Goal: Information Seeking & Learning: Learn about a topic

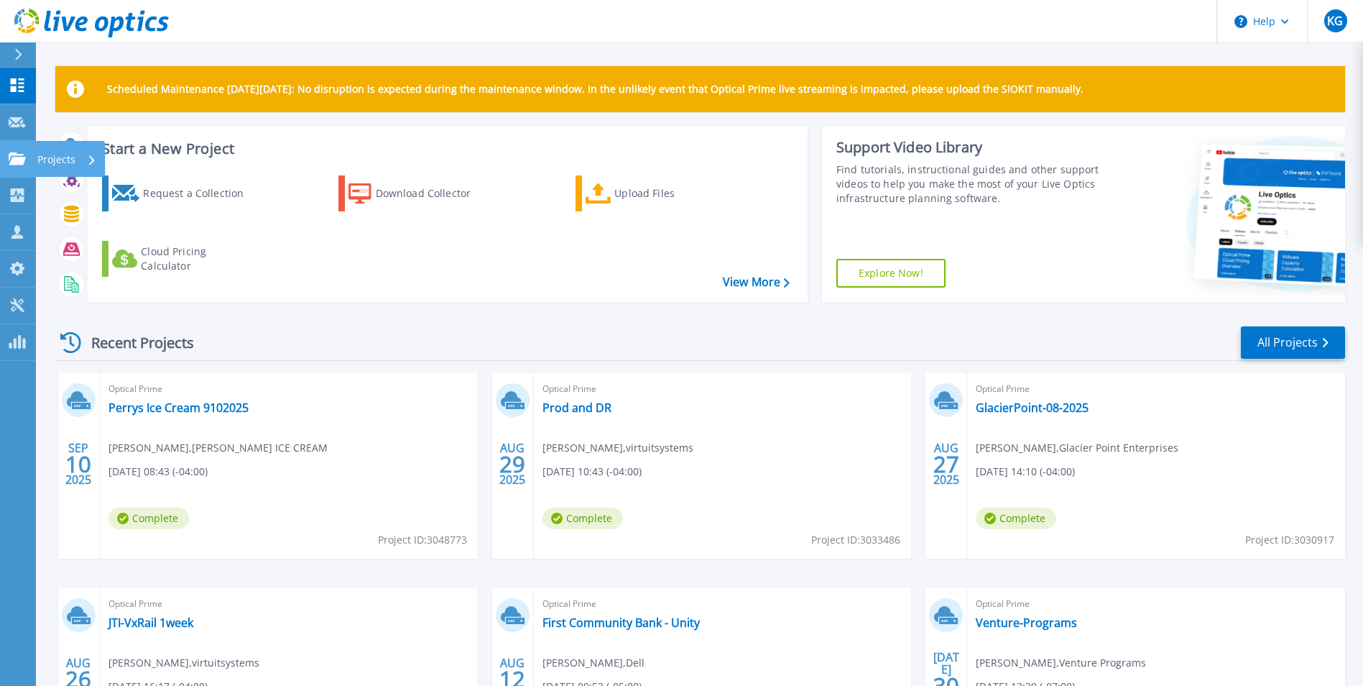
click at [61, 154] on p "Projects" at bounding box center [56, 159] width 38 height 37
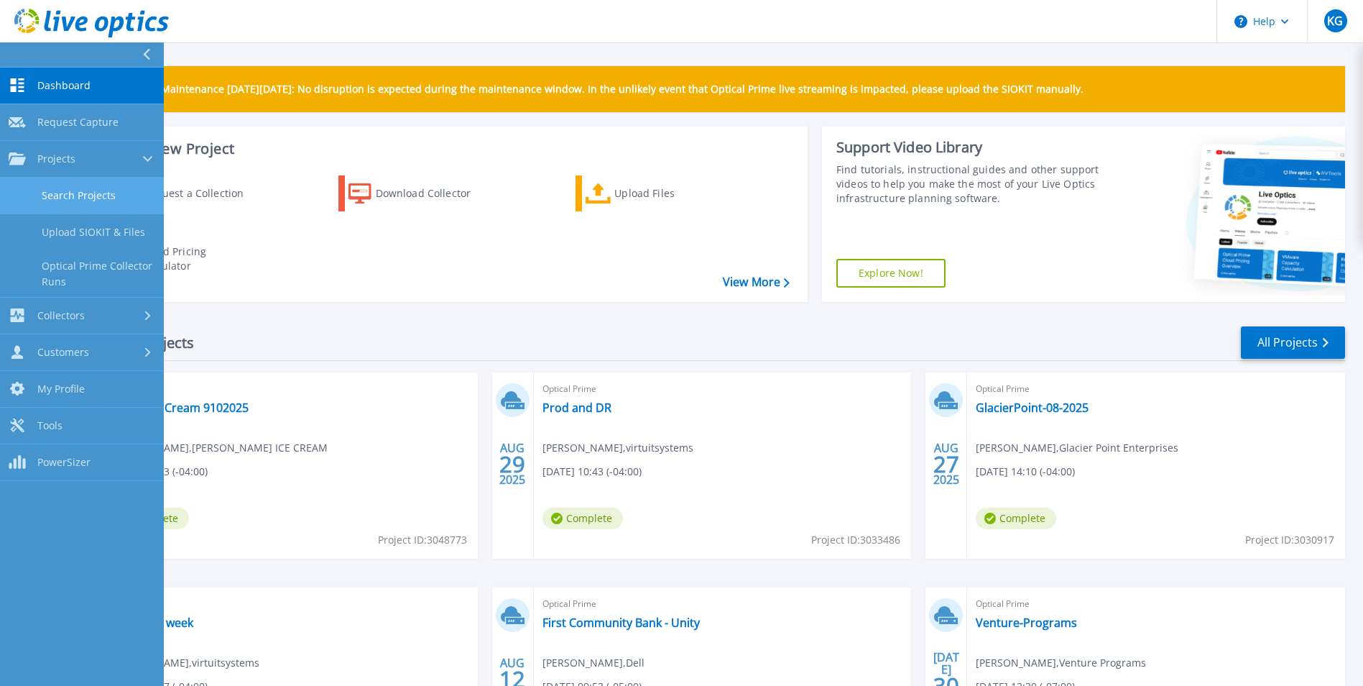
click at [67, 188] on link "Search Projects" at bounding box center [82, 195] width 164 height 37
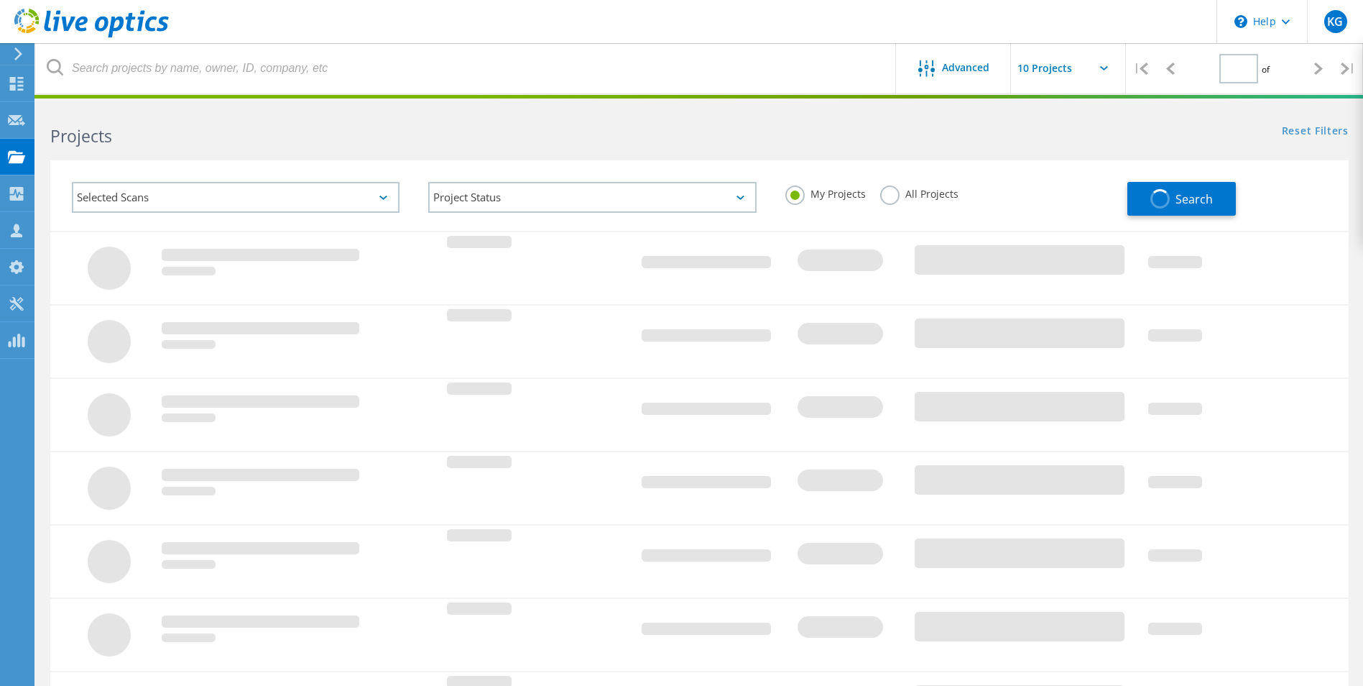
type input "1"
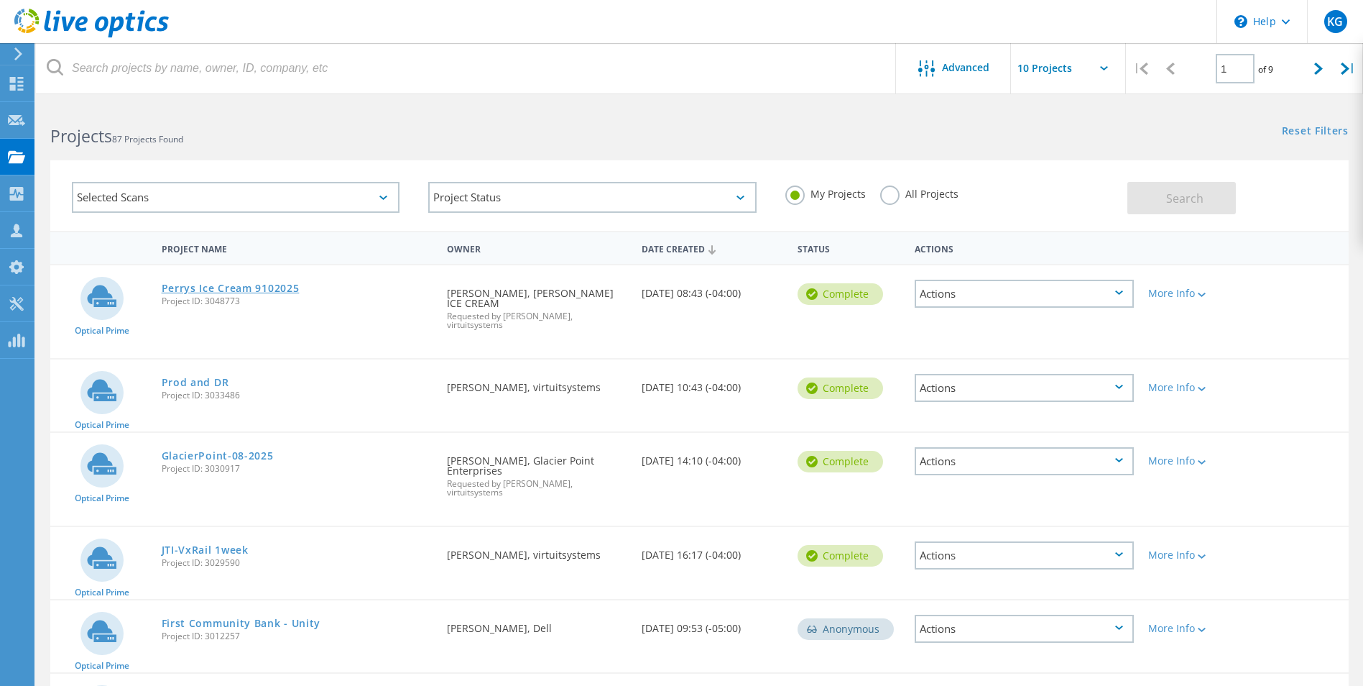
click at [254, 284] on link "Perrys Ice Cream 9102025" at bounding box center [231, 288] width 138 height 10
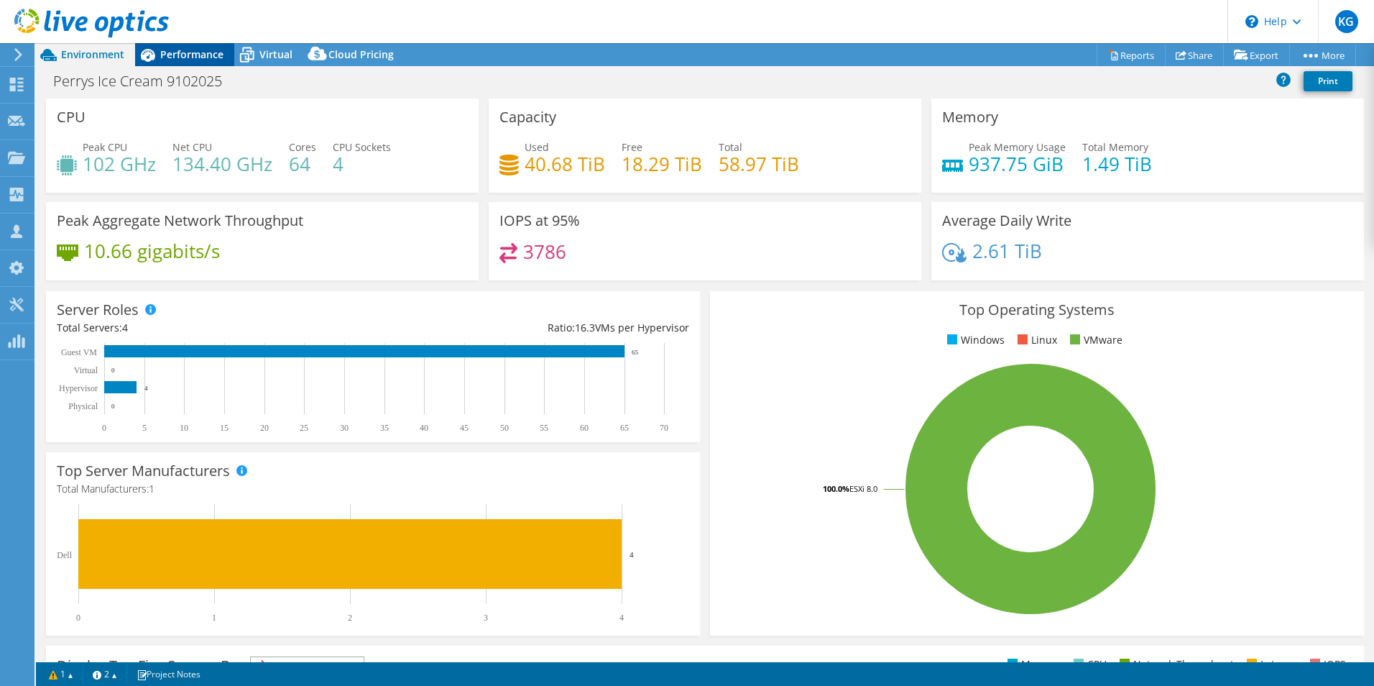
click at [192, 58] on span "Performance" at bounding box center [191, 54] width 63 height 14
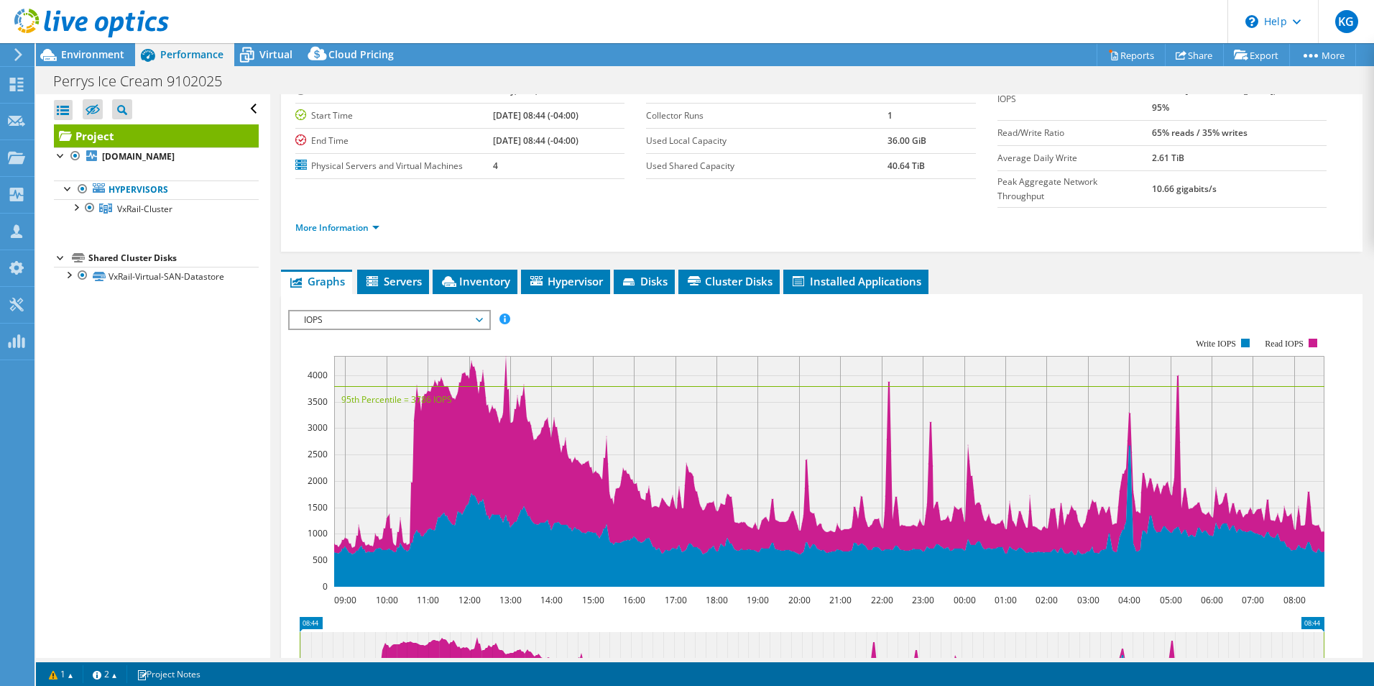
scroll to position [144, 0]
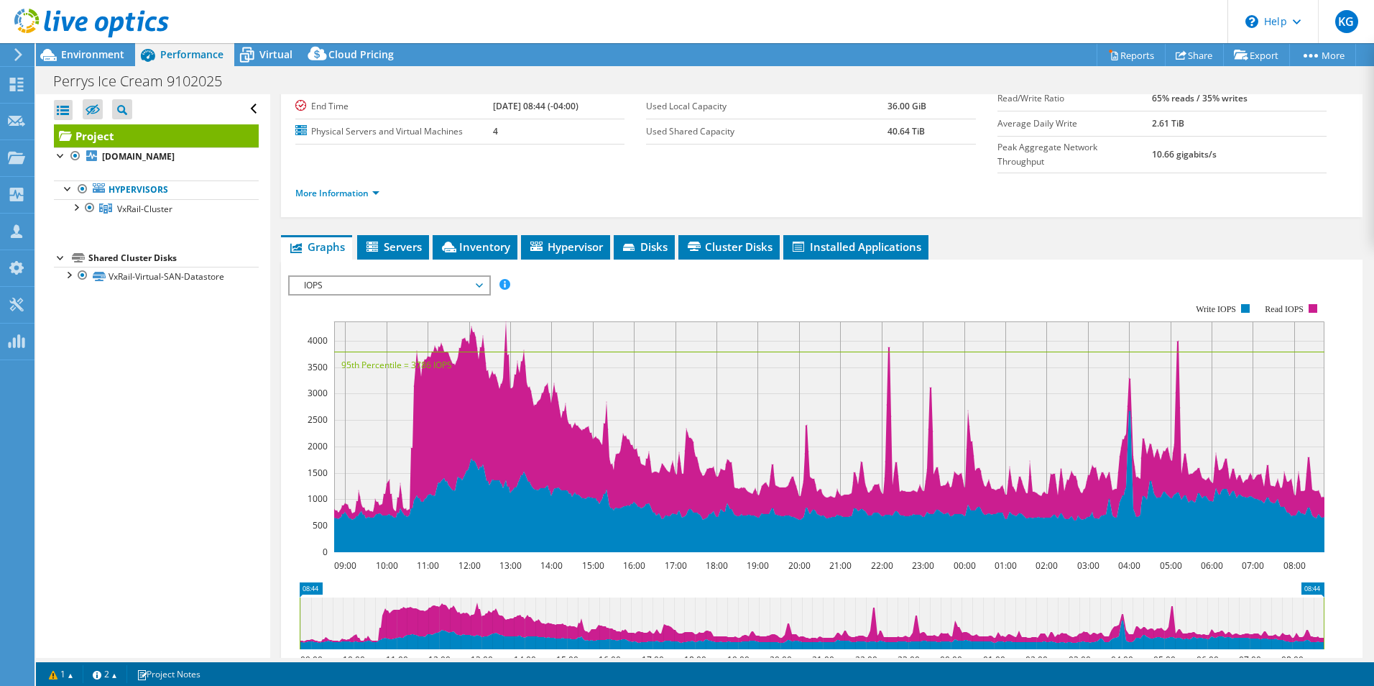
click at [465, 277] on span "IOPS" at bounding box center [389, 285] width 185 height 17
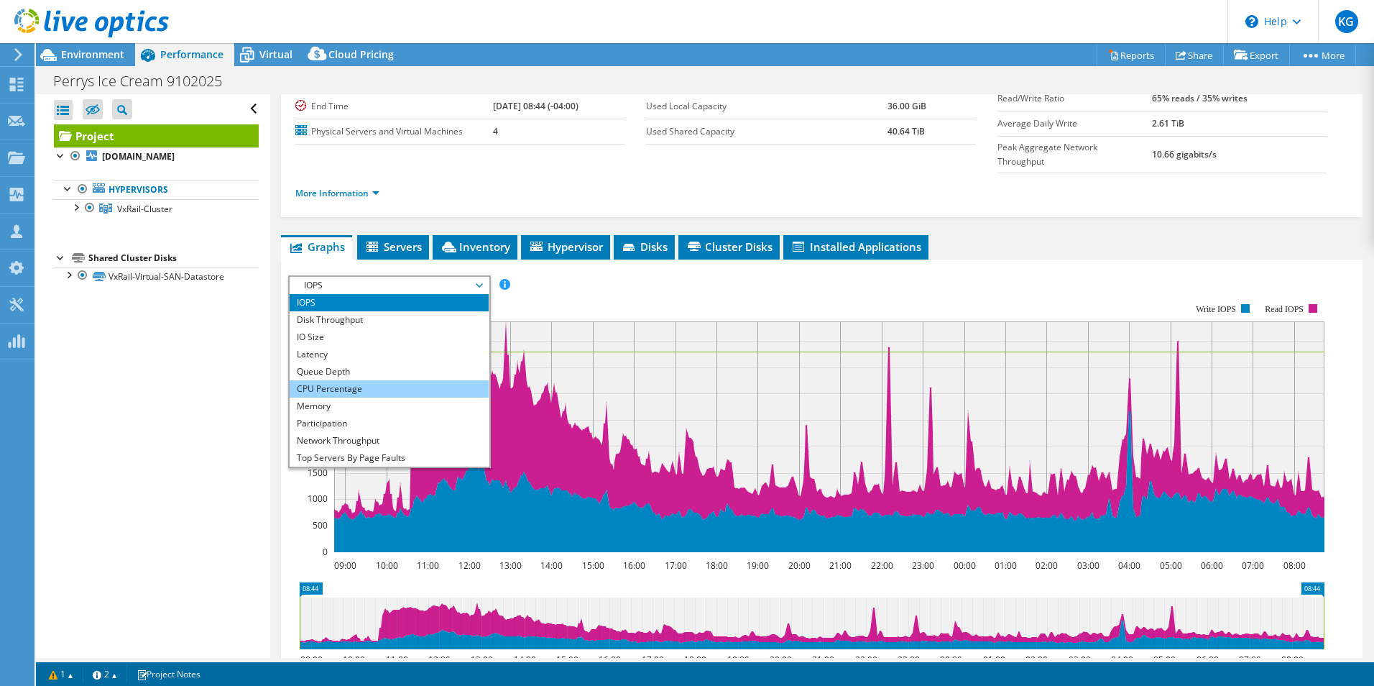
click at [342, 380] on li "CPU Percentage" at bounding box center [389, 388] width 199 height 17
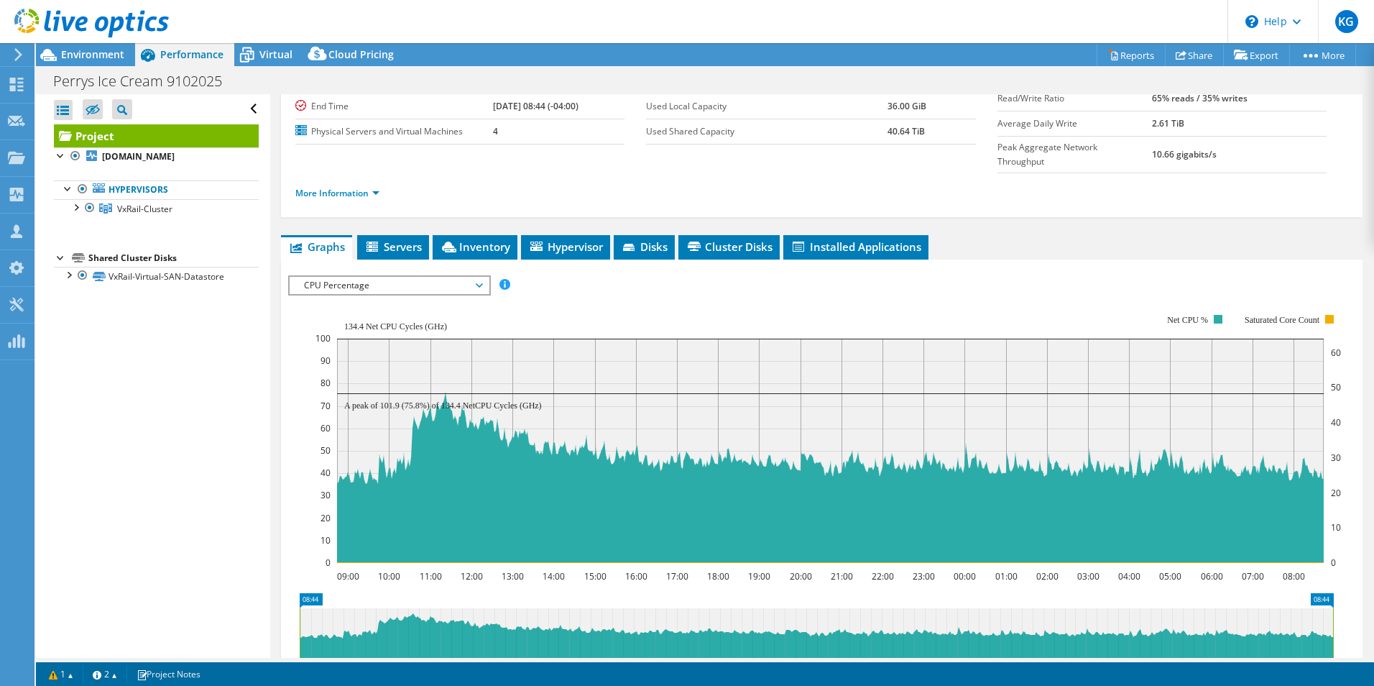
click at [463, 277] on span "CPU Percentage" at bounding box center [389, 285] width 185 height 17
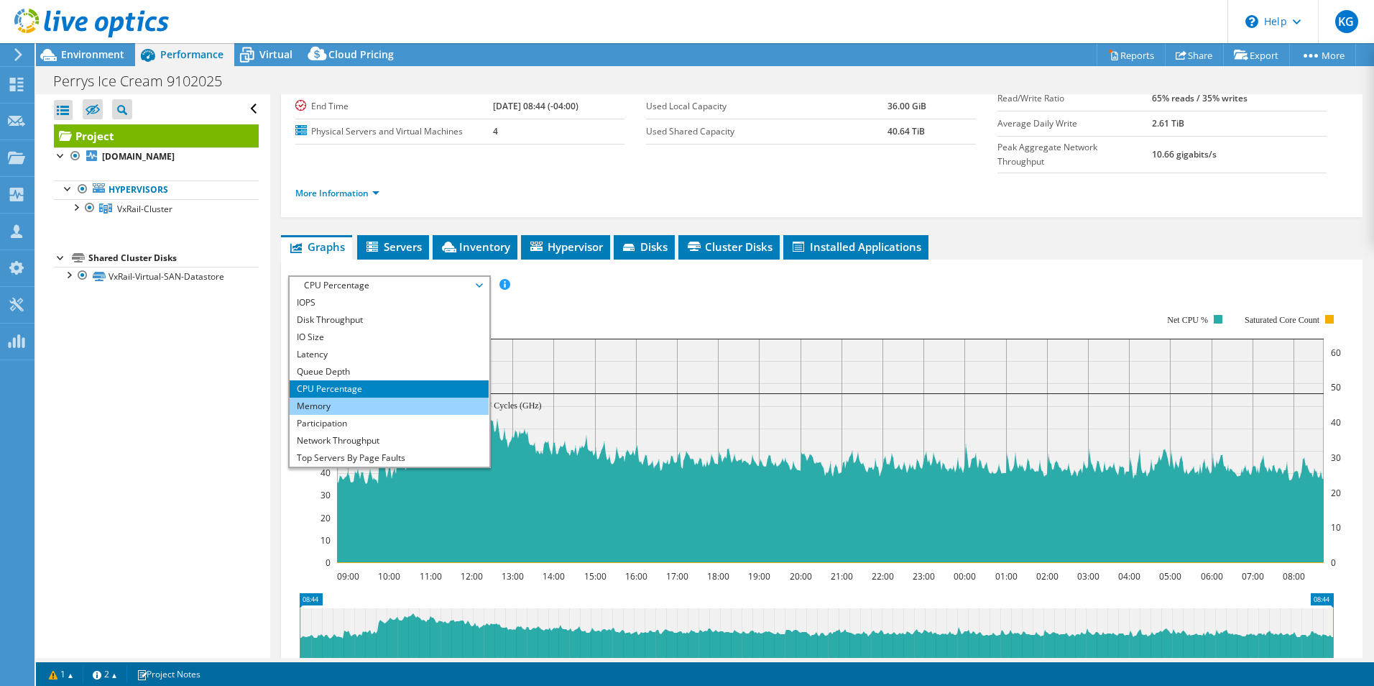
click at [326, 397] on li "Memory" at bounding box center [389, 405] width 199 height 17
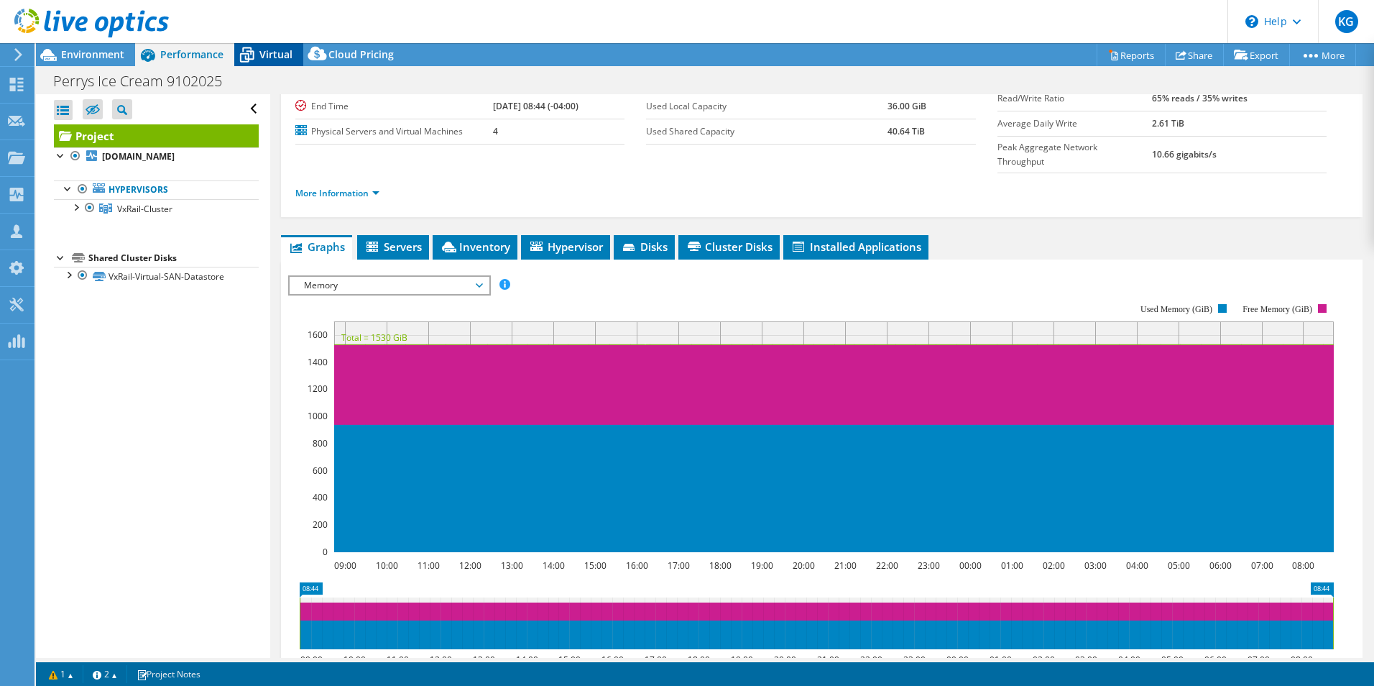
click at [270, 55] on span "Virtual" at bounding box center [275, 54] width 33 height 14
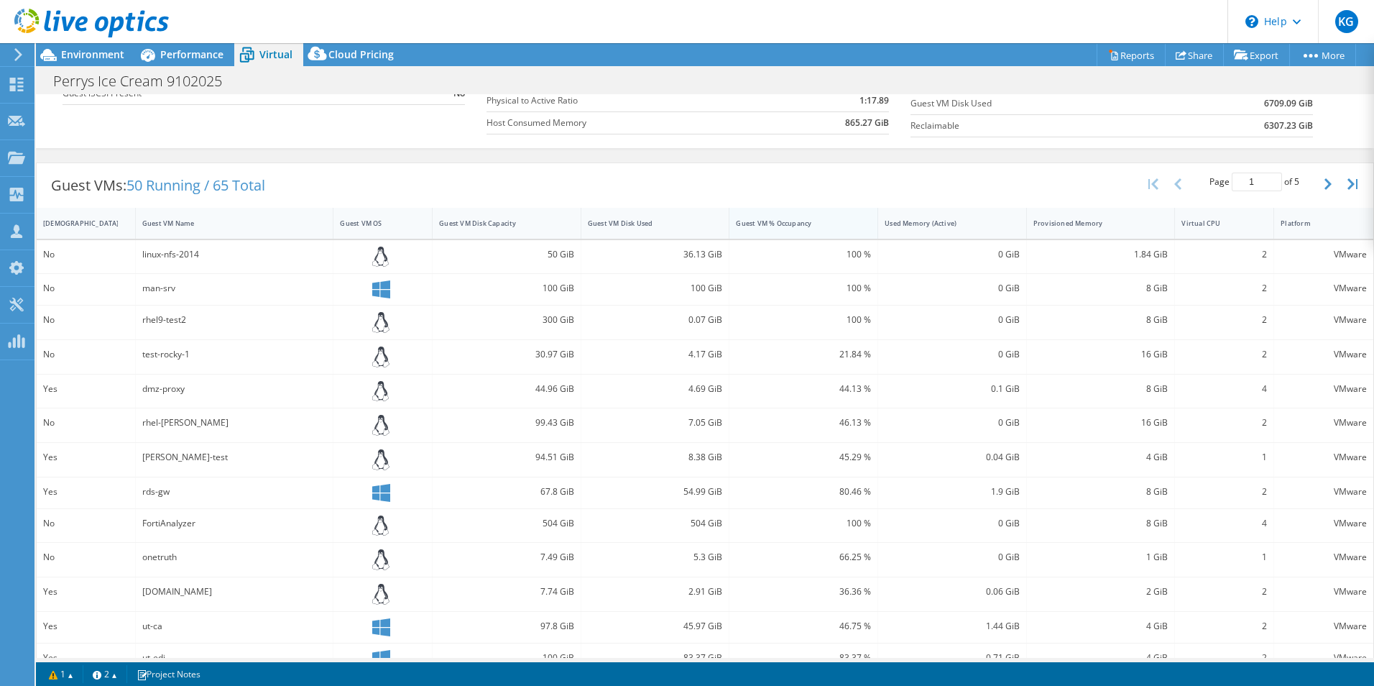
scroll to position [216, 0]
click at [493, 218] on div "Guest VM Disk Capacity" at bounding box center [498, 221] width 118 height 9
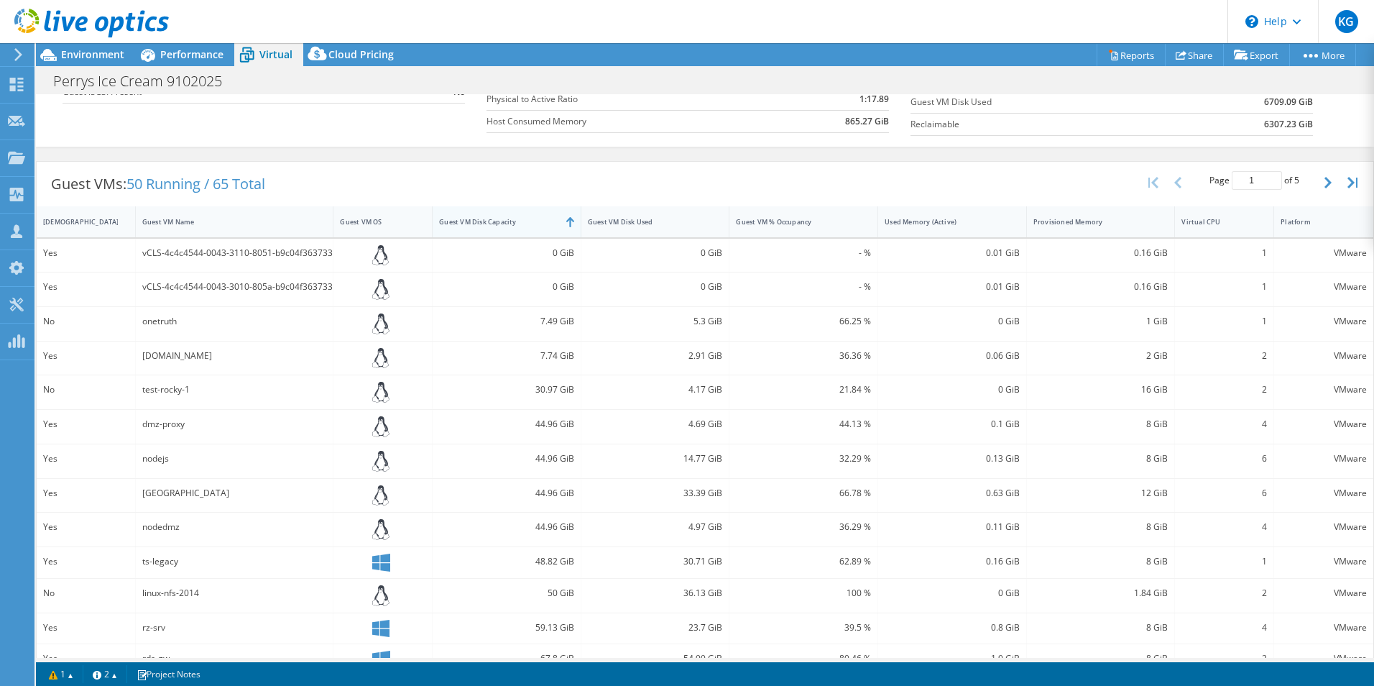
click at [493, 218] on div "Guest VM Disk Capacity" at bounding box center [498, 221] width 118 height 9
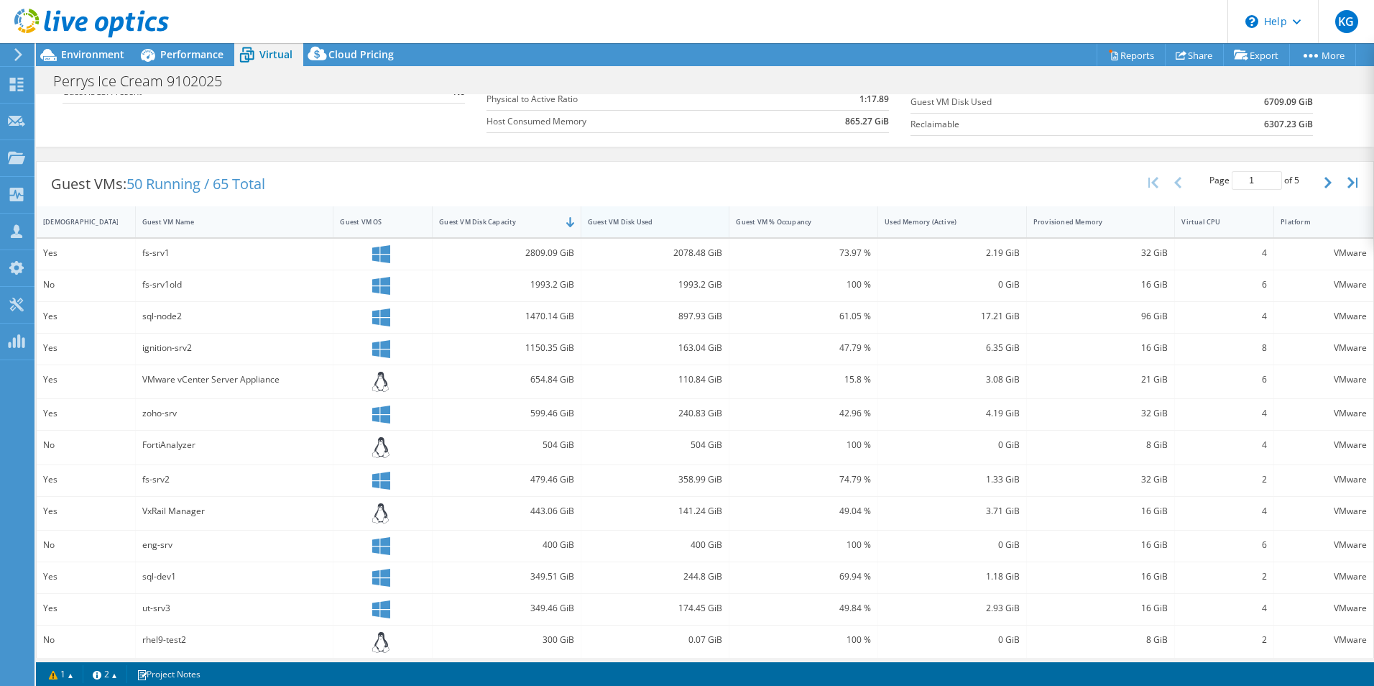
click at [635, 218] on div "Guest VM Disk Used" at bounding box center [647, 221] width 118 height 9
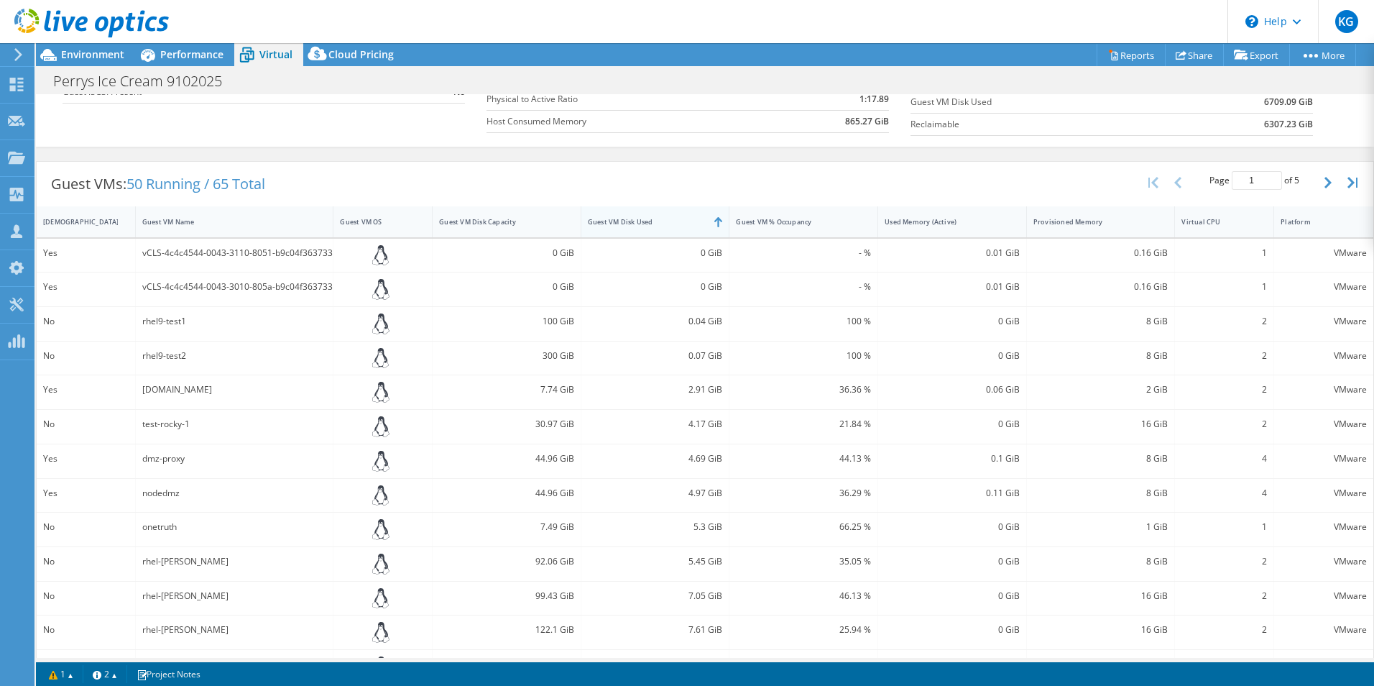
click at [635, 218] on div "Guest VM Disk Used" at bounding box center [647, 221] width 118 height 9
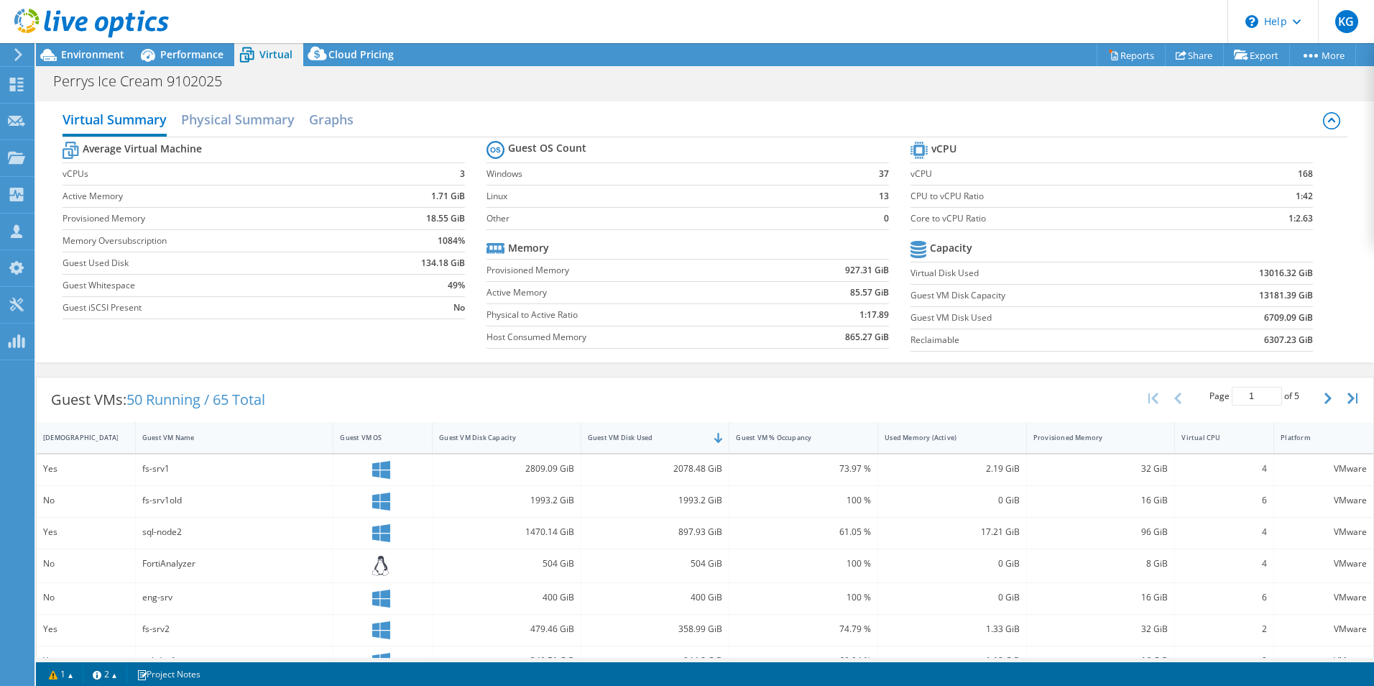
scroll to position [144, 0]
click at [166, 52] on span "Performance" at bounding box center [191, 54] width 63 height 14
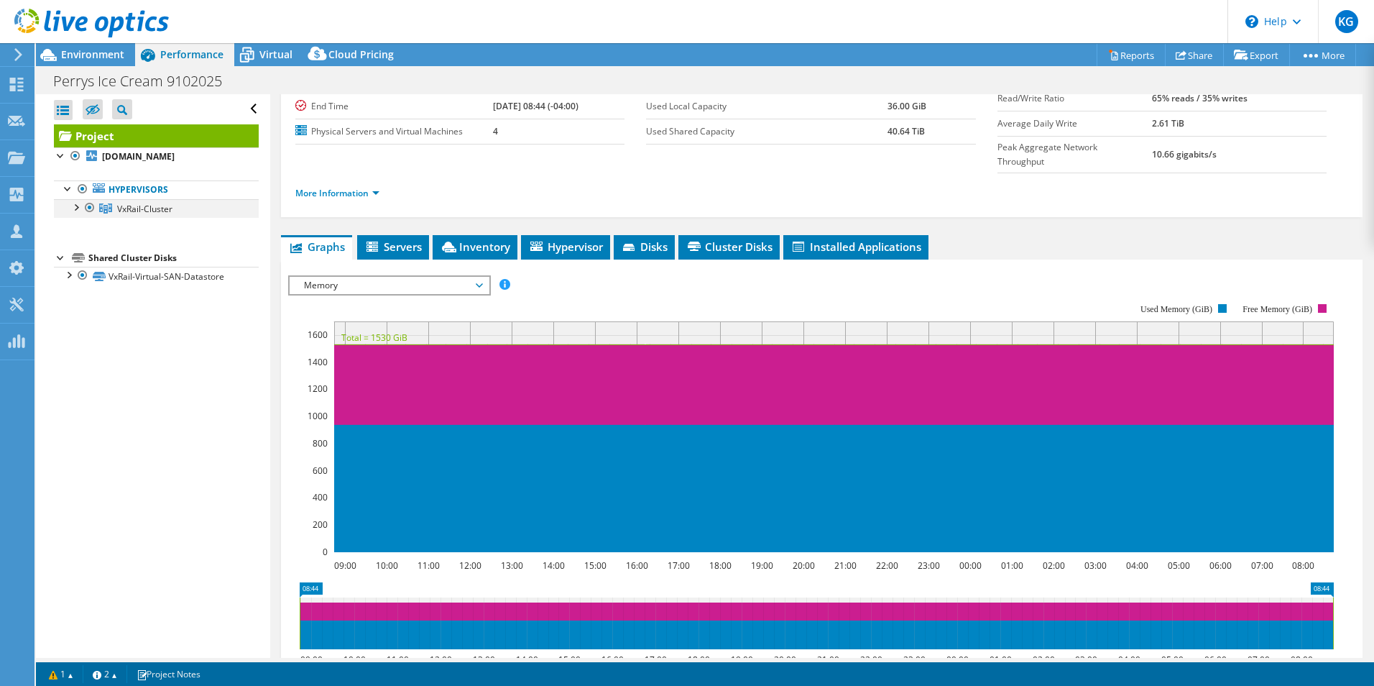
click at [78, 213] on div at bounding box center [75, 206] width 14 height 14
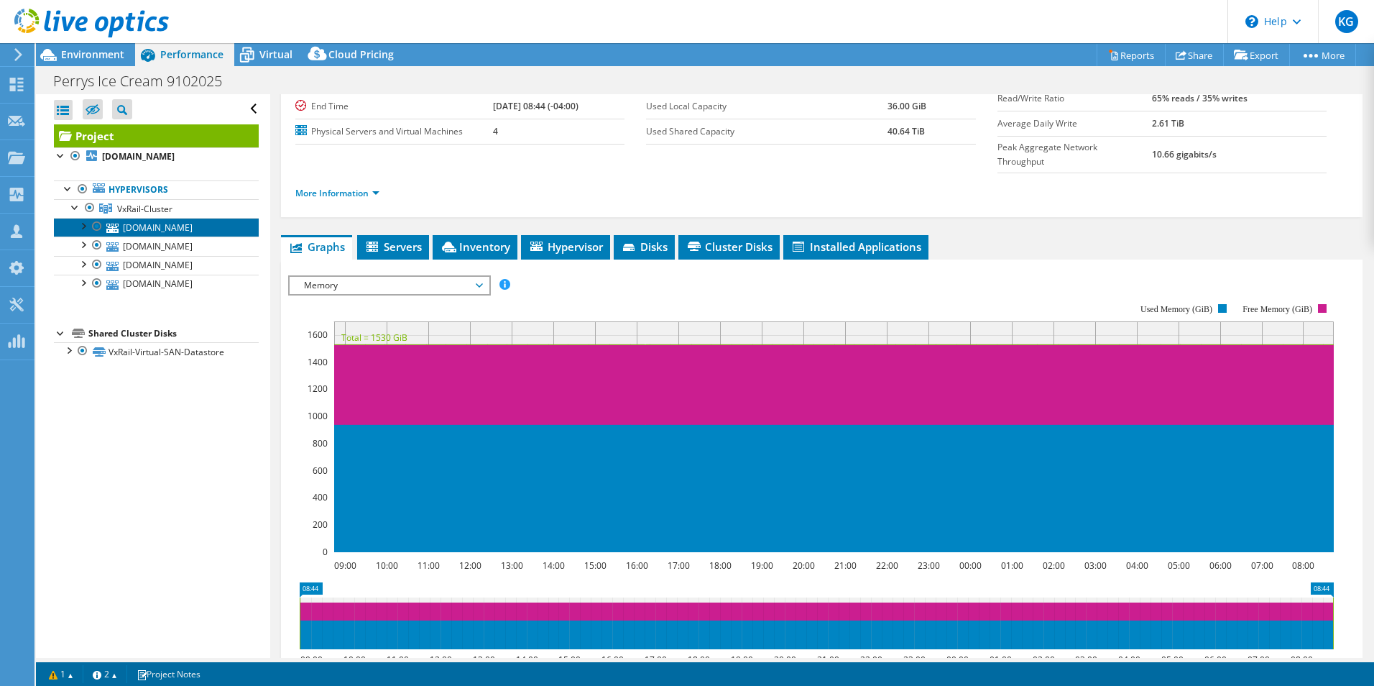
click at [154, 236] on link "[DOMAIN_NAME]" at bounding box center [156, 227] width 205 height 19
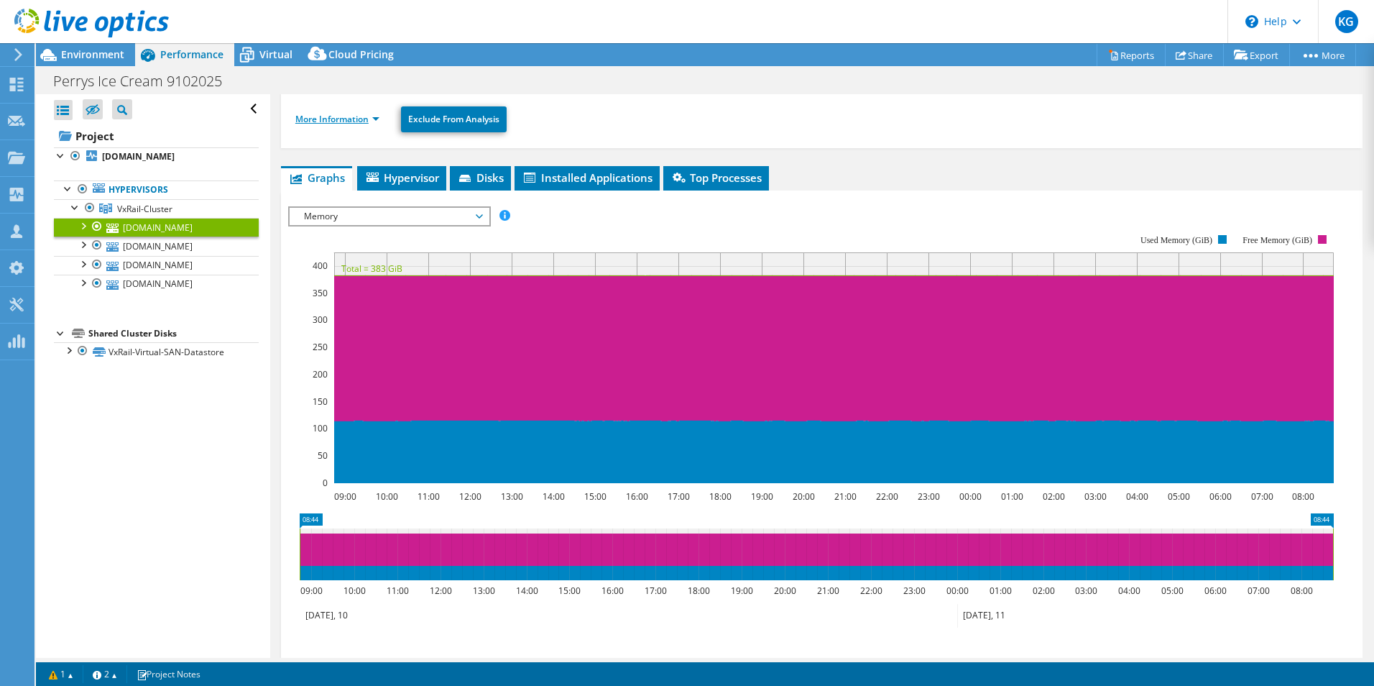
click at [373, 120] on link "More Information" at bounding box center [337, 119] width 84 height 12
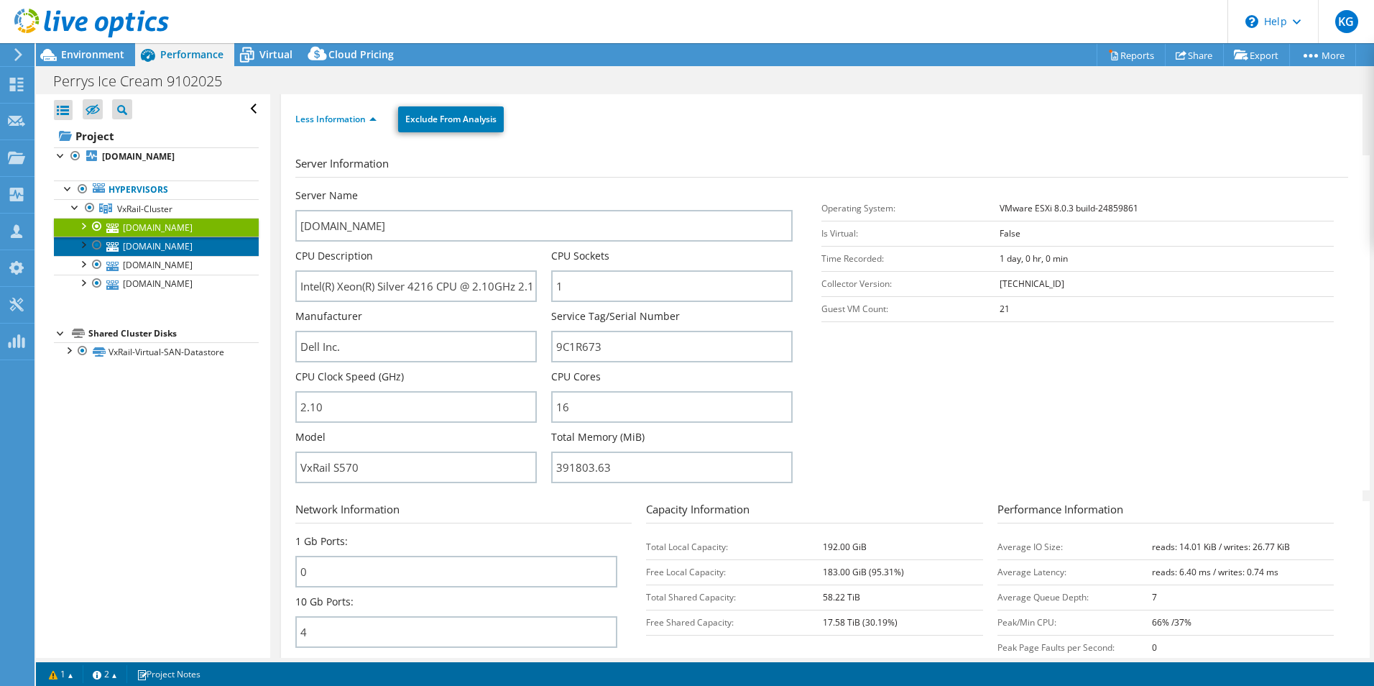
click at [165, 255] on link "[DOMAIN_NAME]" at bounding box center [156, 245] width 205 height 19
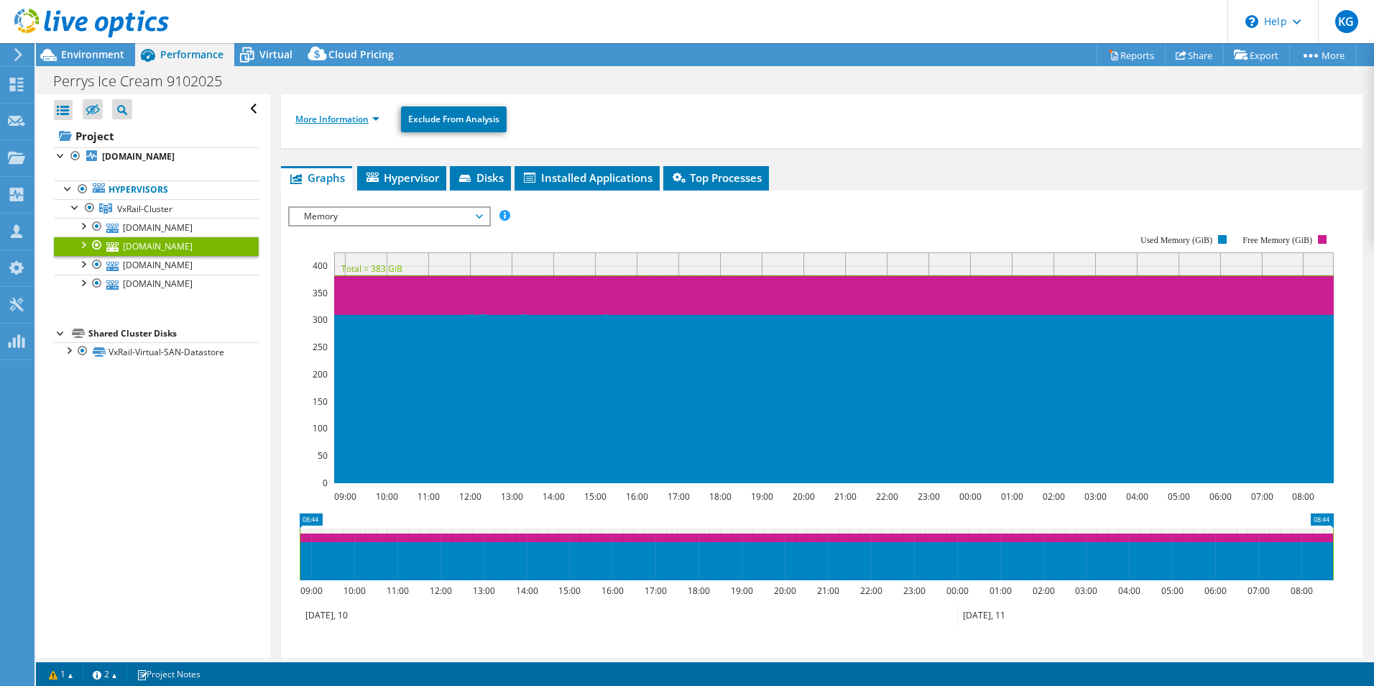
click at [370, 116] on link "More Information" at bounding box center [337, 119] width 84 height 12
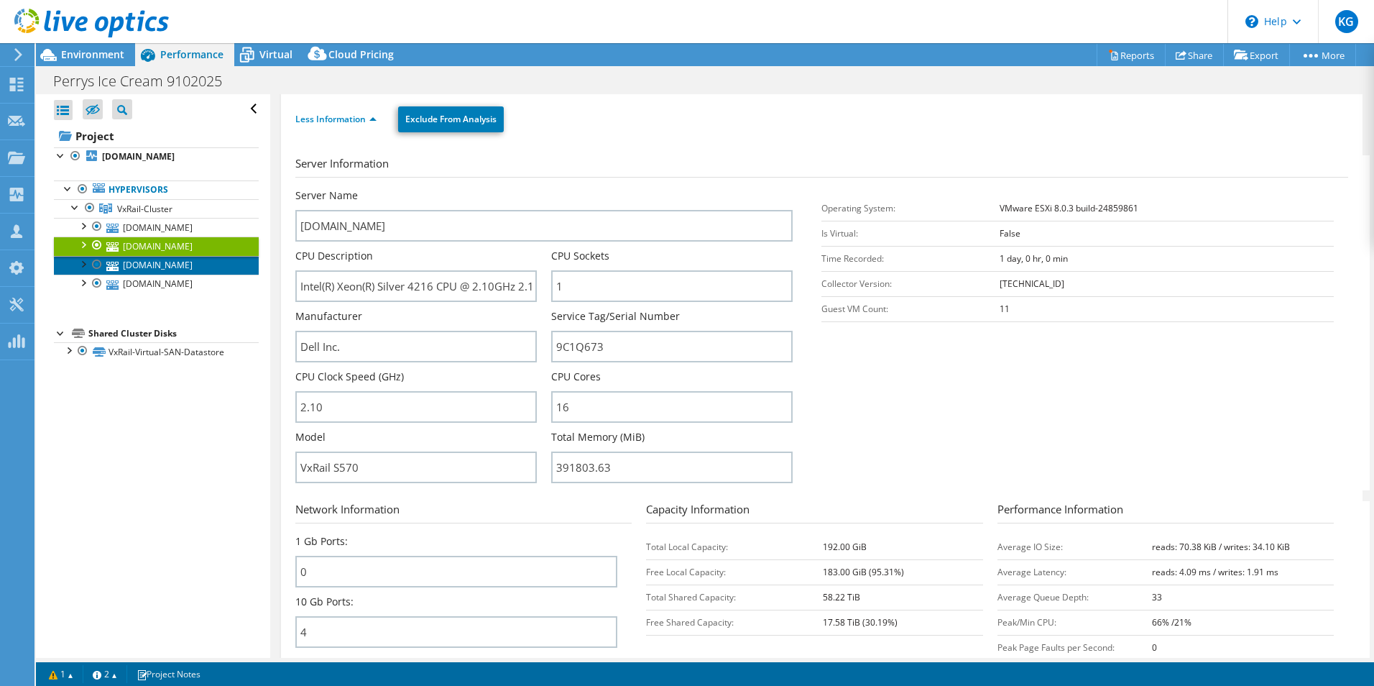
click at [211, 275] on link "[DOMAIN_NAME]" at bounding box center [156, 265] width 205 height 19
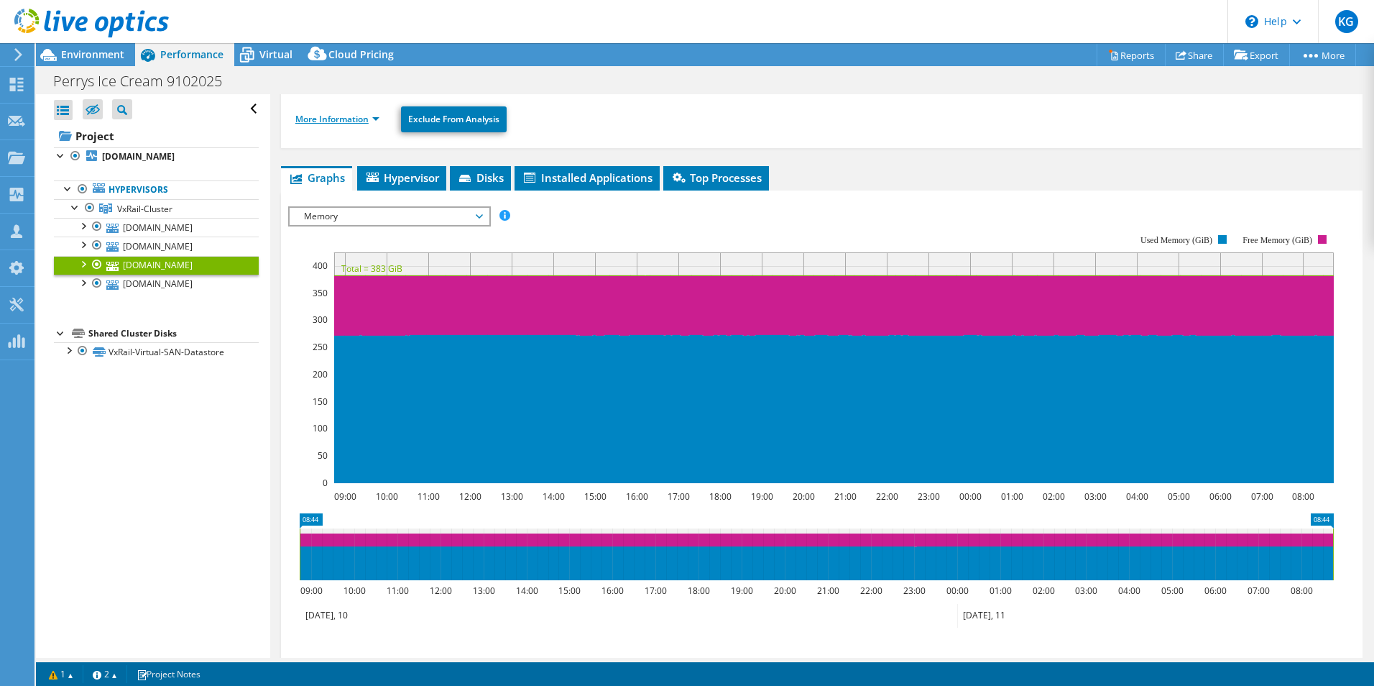
click at [366, 119] on link "More Information" at bounding box center [337, 119] width 84 height 12
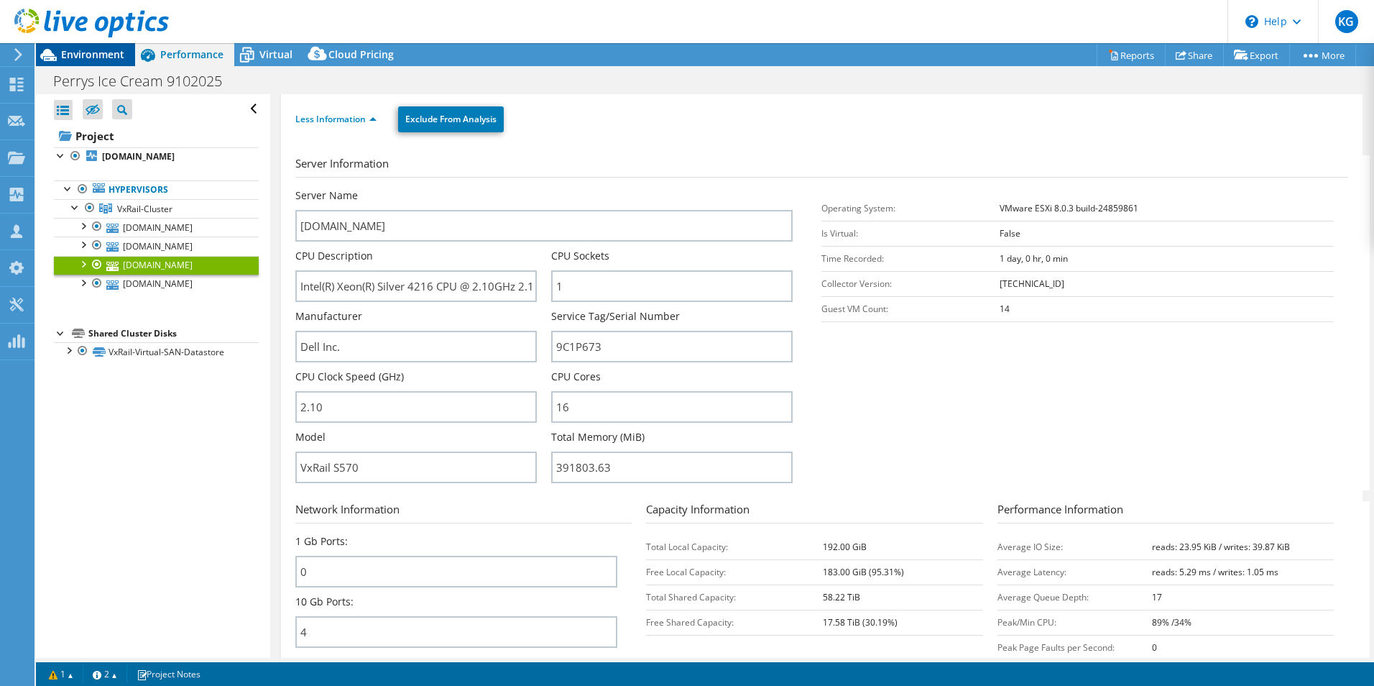
click at [73, 53] on span "Environment" at bounding box center [92, 54] width 63 height 14
